Goal: Navigation & Orientation: Go to known website

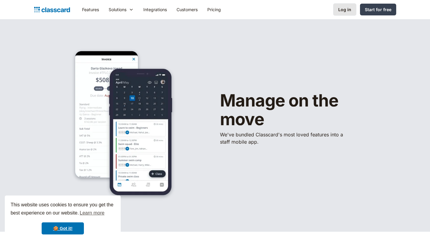
click at [340, 14] on link "Log in" at bounding box center [344, 9] width 23 height 12
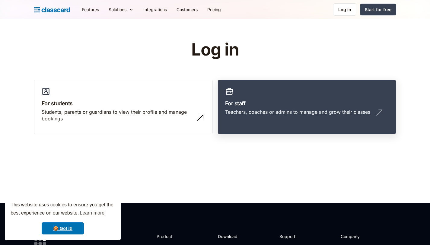
click at [253, 107] on link "For staff Teachers, coaches or admins to manage and grow their classes" at bounding box center [307, 107] width 179 height 55
